Goal: Communication & Community: Answer question/provide support

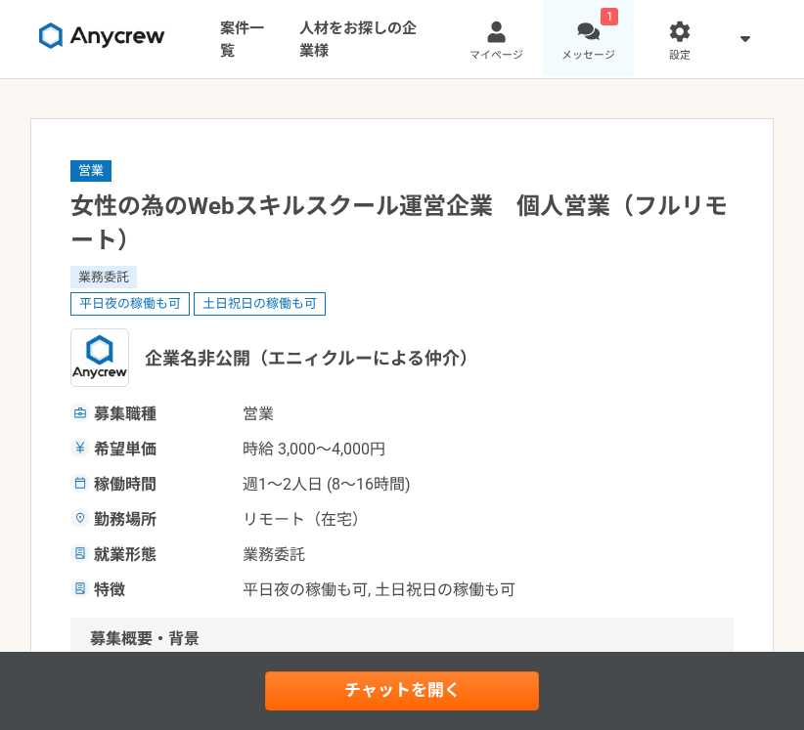
click at [591, 61] on span "メッセージ" at bounding box center [588, 56] width 54 height 16
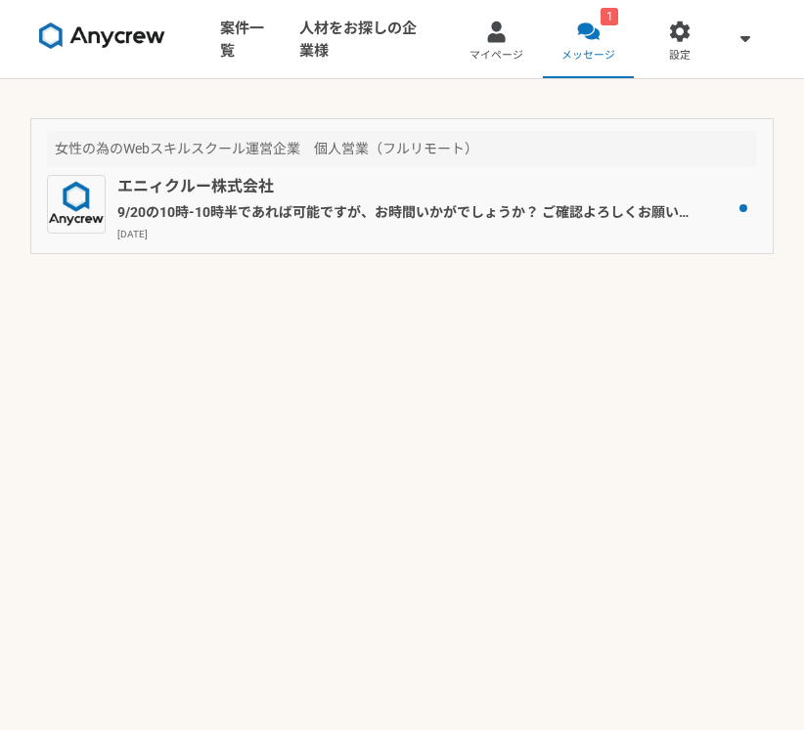
click at [480, 221] on p "9/20の10時-10時半であれば可能ですが、お時間いかがでしょうか？ ご確認よろしくお願いいたします。" at bounding box center [405, 212] width 576 height 21
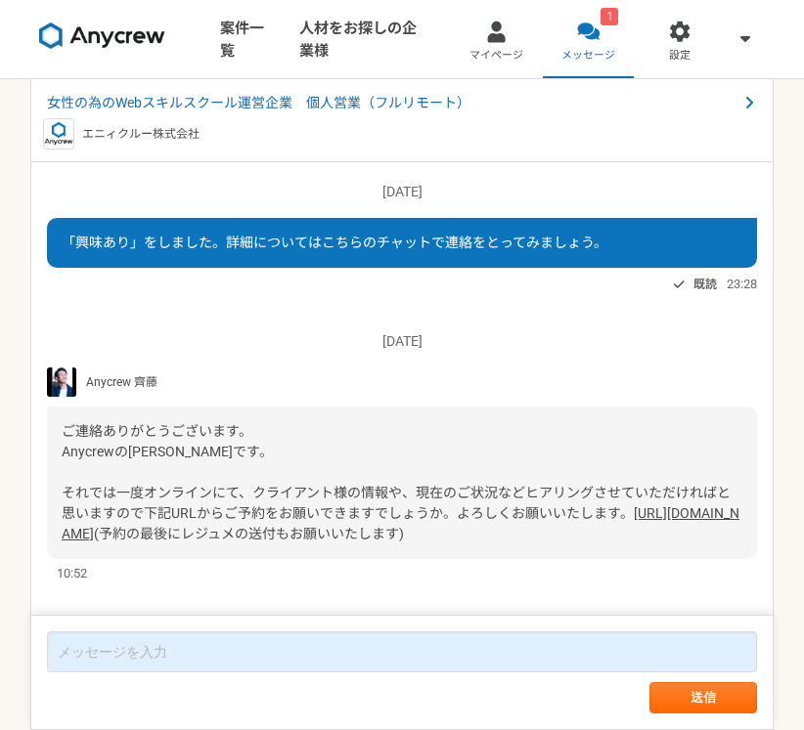
scroll to position [1268, 0]
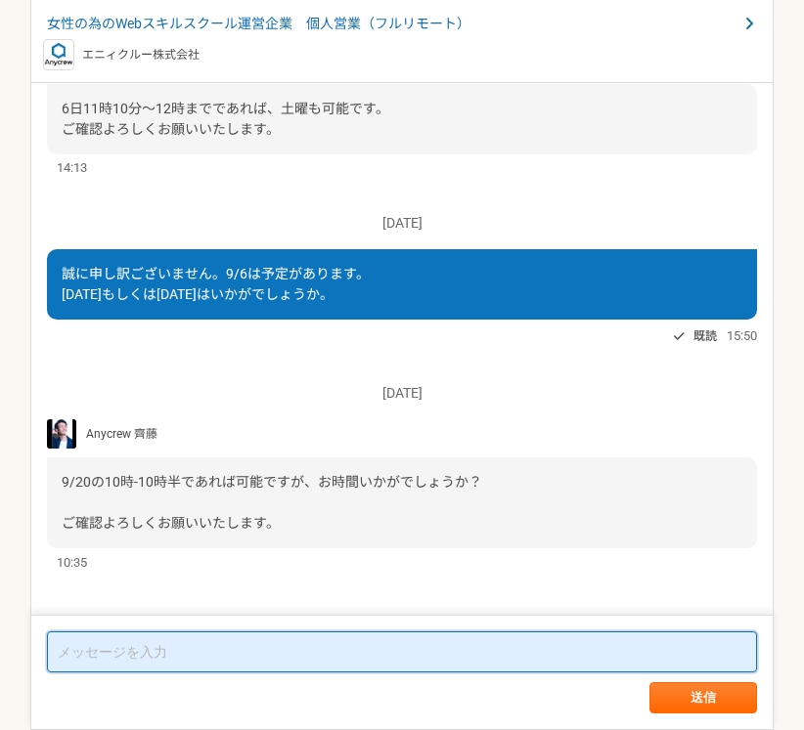
click at [239, 651] on textarea at bounding box center [402, 652] width 710 height 41
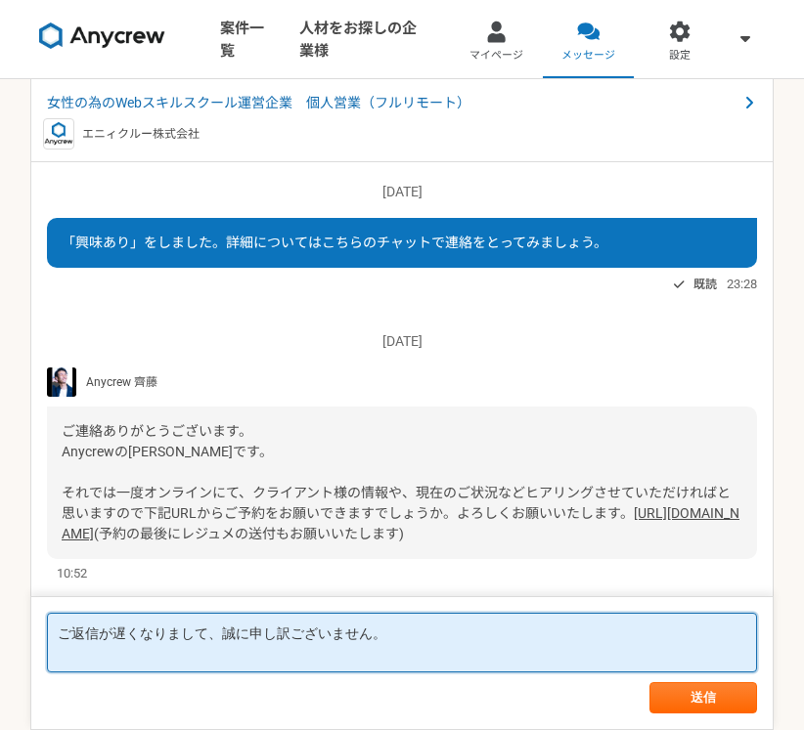
scroll to position [14, 0]
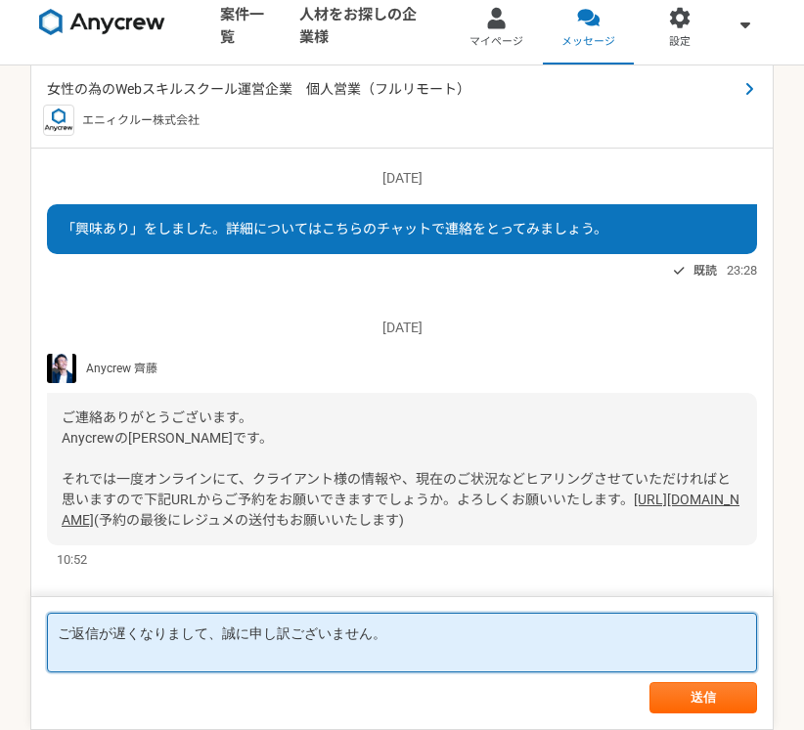
type textarea "ご返信が遅くなりまして、誠に申し訳ございません。"
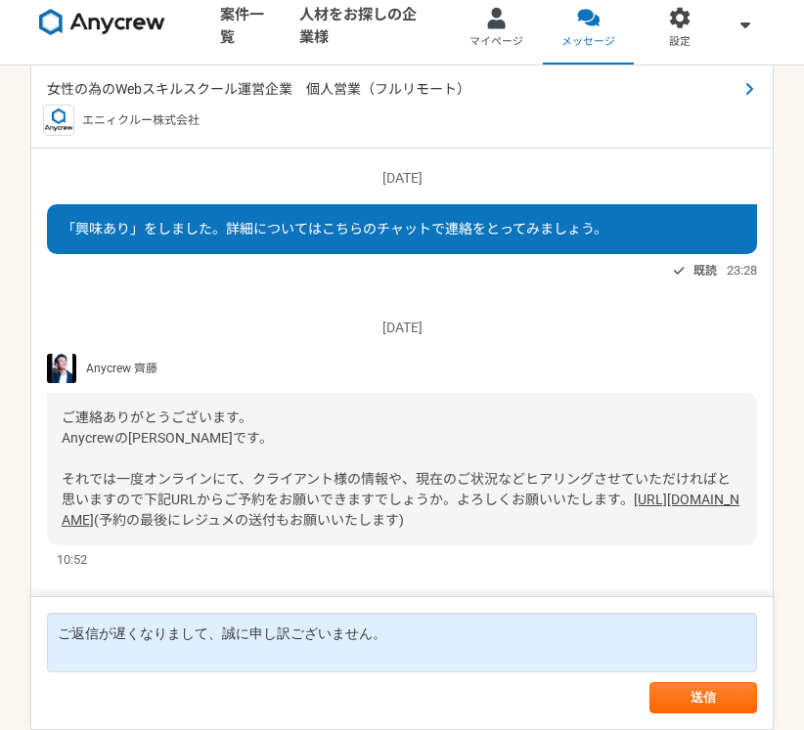
click at [335, 86] on span "女性の為のWebスキルスクール運営企業　個人営業（フルリモート）" at bounding box center [388, 89] width 683 height 21
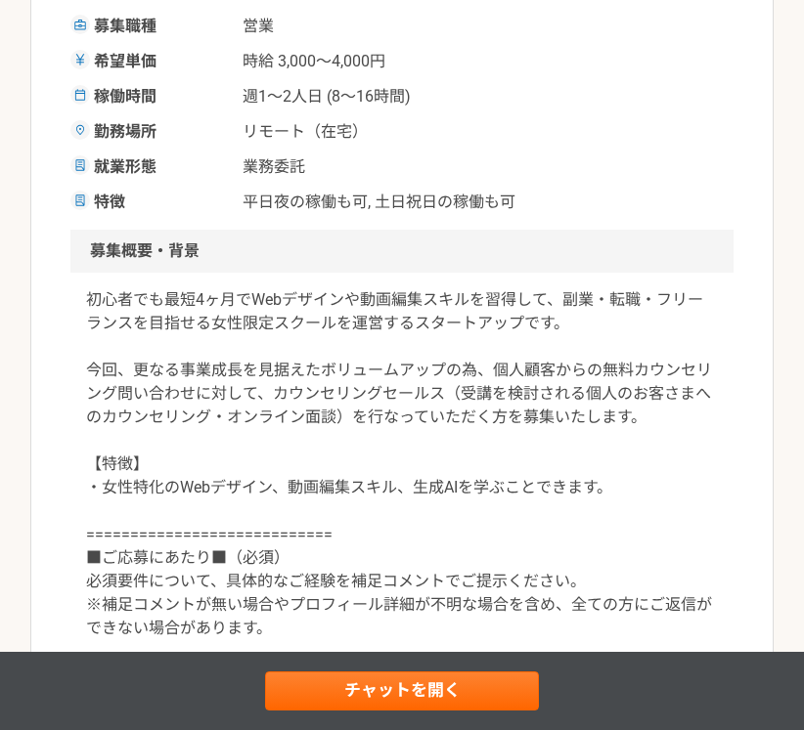
scroll to position [383, 0]
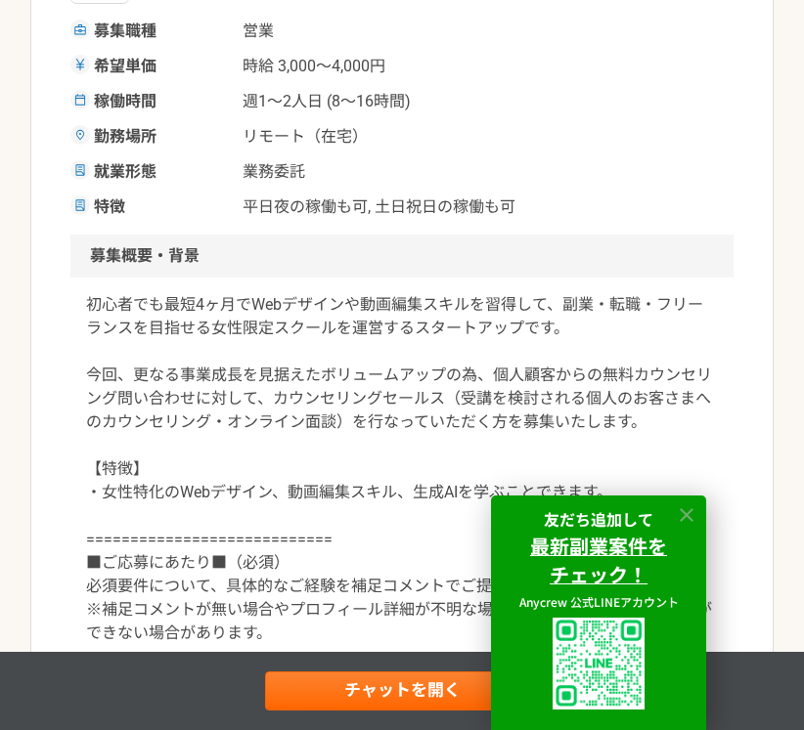
click at [678, 517] on icon at bounding box center [687, 516] width 22 height 22
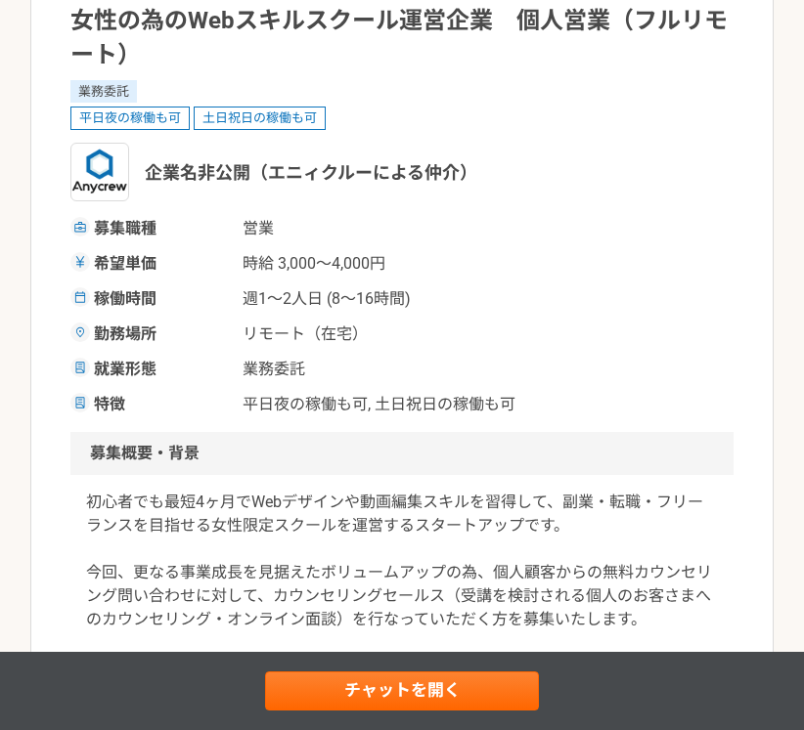
scroll to position [0, 0]
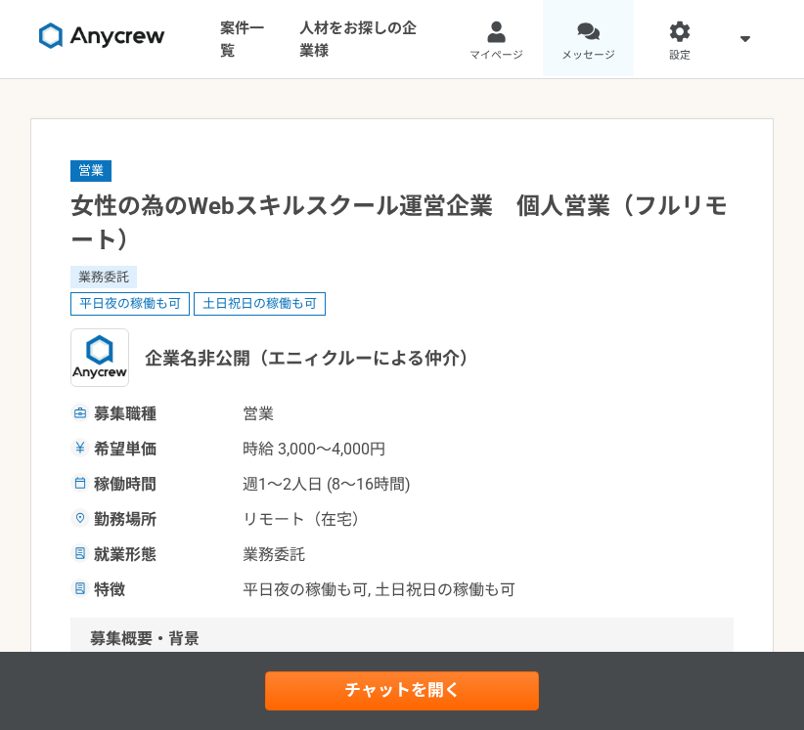
click at [582, 48] on span "メッセージ" at bounding box center [588, 56] width 54 height 16
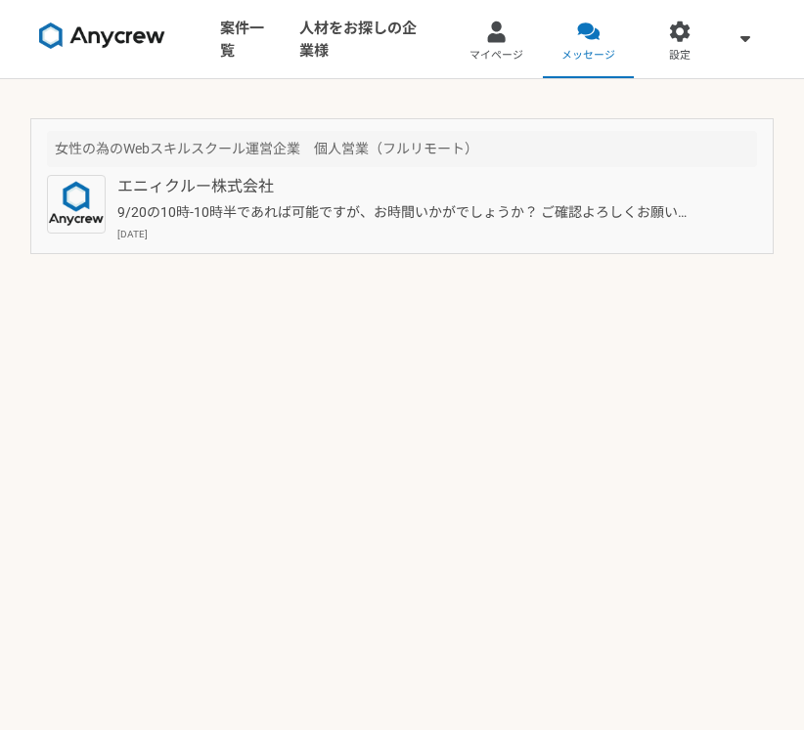
click at [401, 231] on p "[DATE]" at bounding box center [436, 234] width 639 height 15
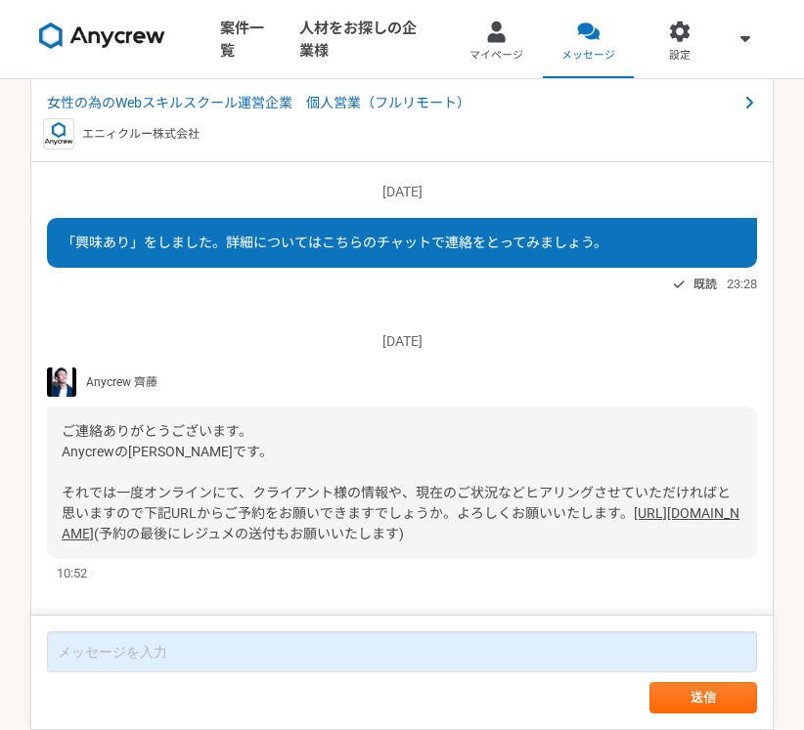
scroll to position [1268, 0]
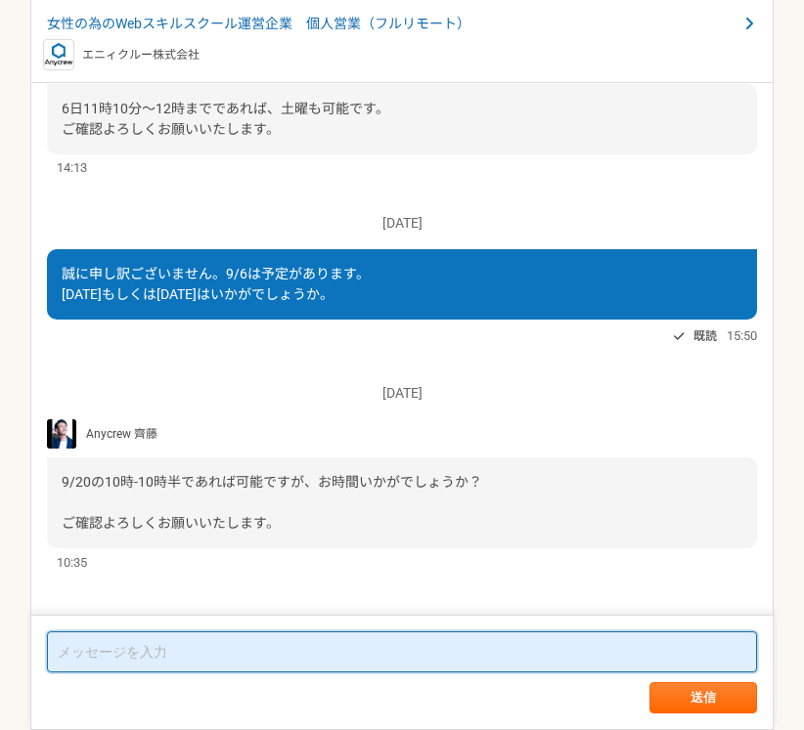
click at [337, 644] on textarea at bounding box center [402, 652] width 710 height 41
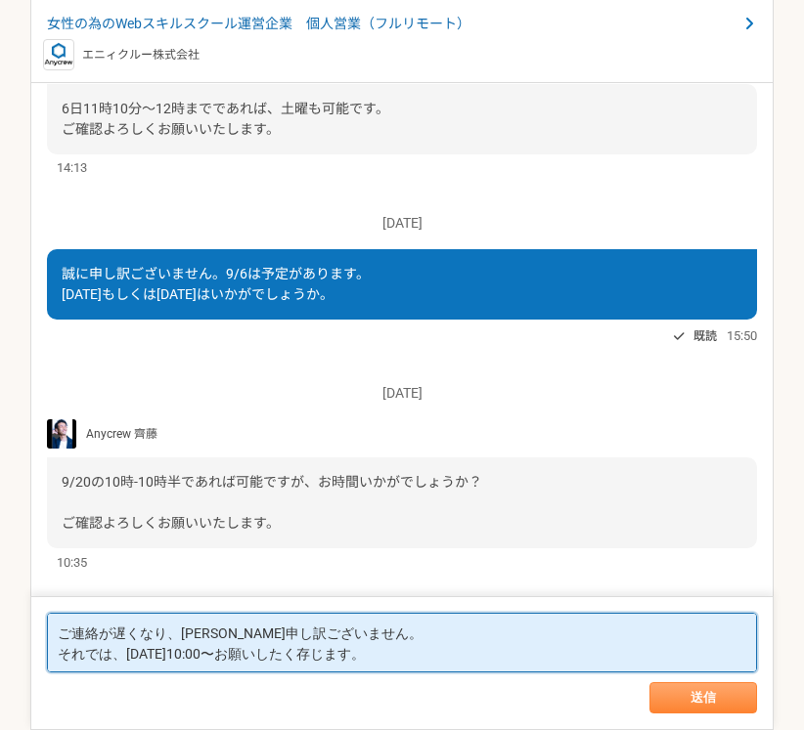
type textarea "ご連絡が遅くなり、[PERSON_NAME]申し訳ございません。 それでは、[DATE]10:00〜お願いしたく存じます。"
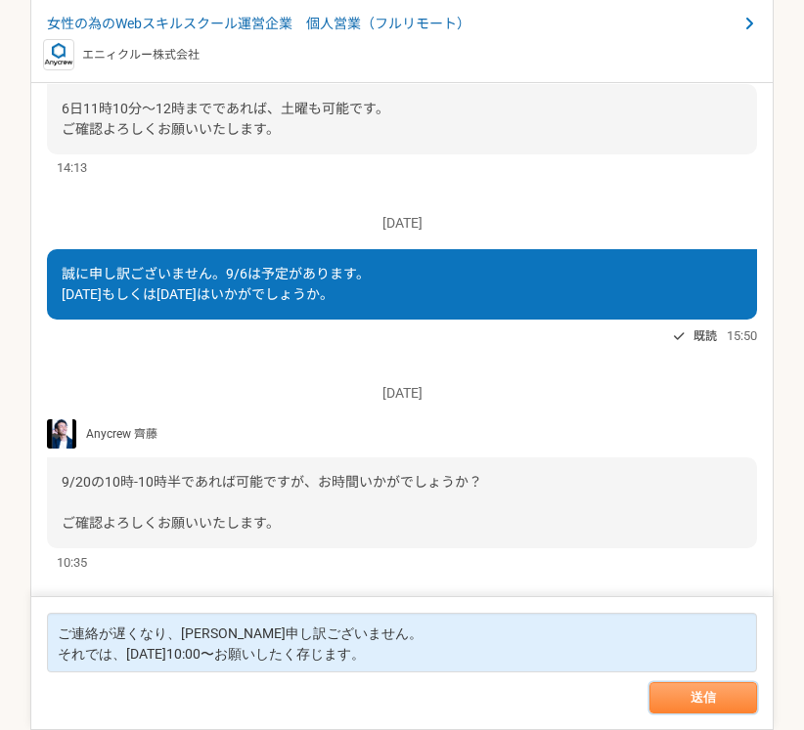
click at [706, 686] on button "送信" at bounding box center [703, 697] width 108 height 31
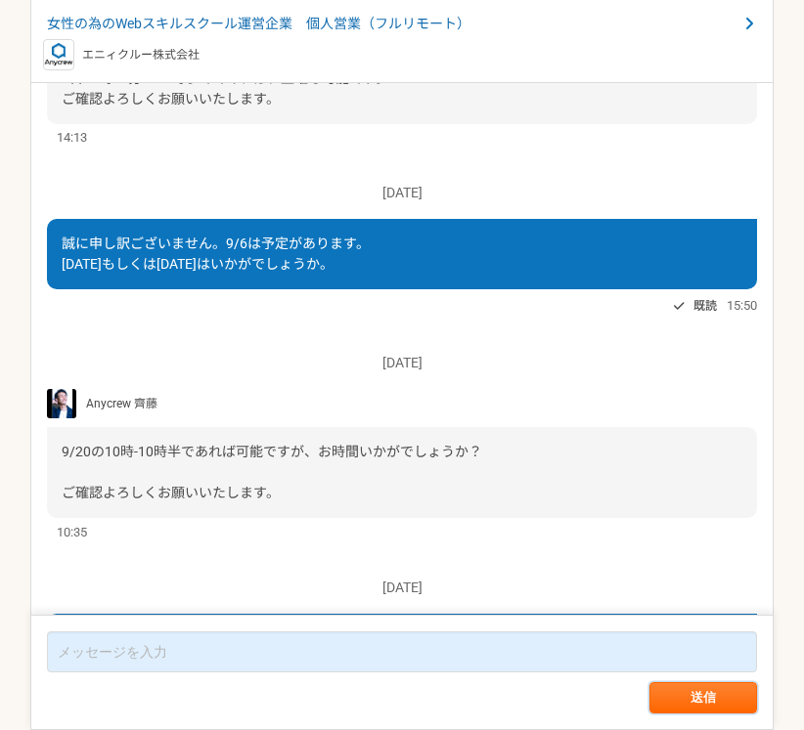
scroll to position [1433, 0]
